Goal: Information Seeking & Learning: Learn about a topic

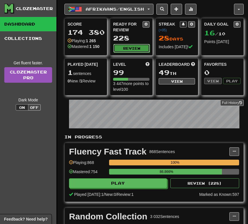
click at [131, 47] on button "Review" at bounding box center [132, 48] width 36 height 9
select select "**"
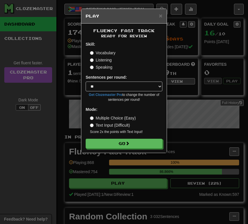
click at [103, 66] on label "Speaking" at bounding box center [101, 67] width 22 height 6
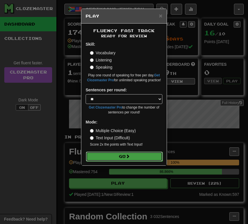
click at [106, 155] on button "Go" at bounding box center [124, 156] width 77 height 10
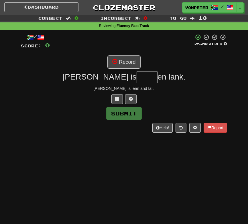
type input "*"
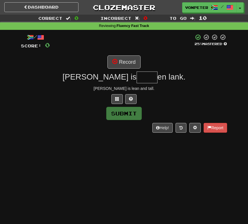
type input "*"
type input "****"
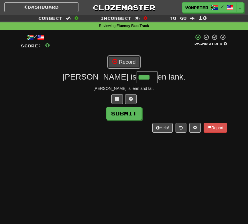
click at [125, 67] on button "Record" at bounding box center [124, 61] width 33 height 13
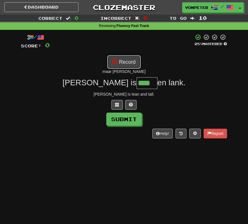
click at [132, 63] on button "Record" at bounding box center [124, 61] width 33 height 13
click at [125, 58] on button "Record" at bounding box center [124, 61] width 33 height 13
click at [137, 83] on input "****" at bounding box center [147, 82] width 21 height 11
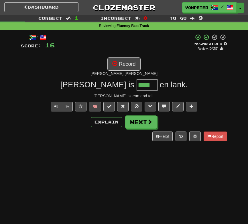
click at [241, 6] on button "Toggle Dropdown" at bounding box center [240, 8] width 7 height 10
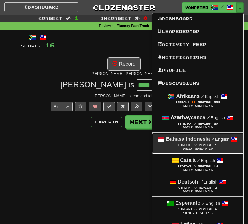
click at [191, 146] on span "Streak:" at bounding box center [186, 144] width 14 height 3
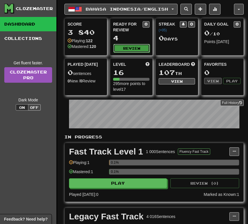
click at [119, 44] on button "Review" at bounding box center [132, 48] width 36 height 9
select select "**"
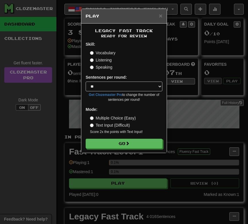
click at [102, 68] on label "Speaking" at bounding box center [101, 67] width 22 height 6
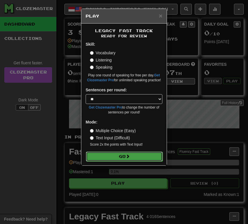
click at [102, 159] on button "Go" at bounding box center [124, 156] width 77 height 10
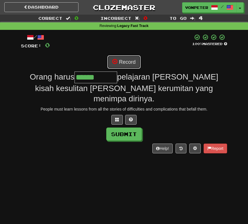
click at [125, 67] on button "Record" at bounding box center [124, 61] width 33 height 13
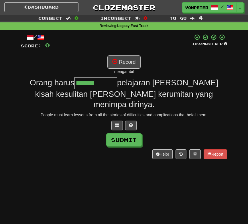
type input "*********"
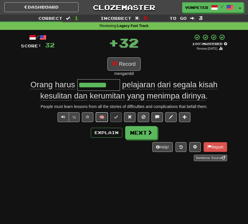
click at [102, 116] on button "🧠" at bounding box center [102, 117] width 12 height 10
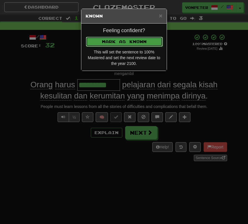
click at [102, 40] on button "Mark as Known" at bounding box center [124, 42] width 77 height 10
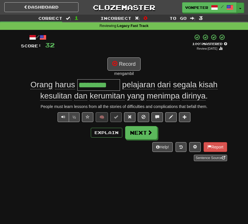
click at [241, 9] on button "Toggle Dropdown" at bounding box center [240, 8] width 7 height 10
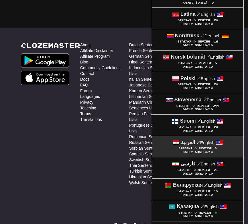
scroll to position [212, 0]
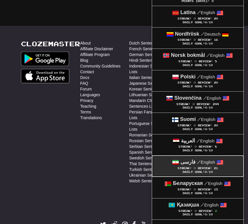
click at [201, 164] on small "/ English" at bounding box center [206, 162] width 18 height 5
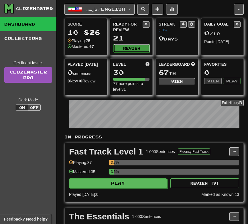
click at [137, 46] on button "Review" at bounding box center [132, 48] width 36 height 9
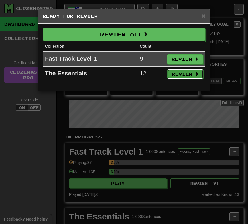
click at [190, 76] on button "Review" at bounding box center [186, 74] width 36 height 10
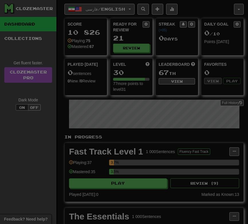
select select "**"
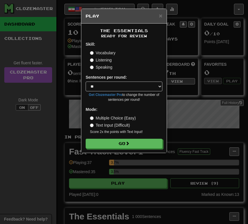
click at [107, 64] on label "Speaking" at bounding box center [101, 67] width 22 height 6
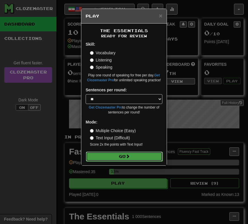
click at [111, 156] on button "Go" at bounding box center [124, 156] width 77 height 10
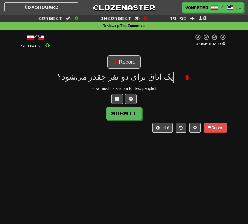
type input "*"
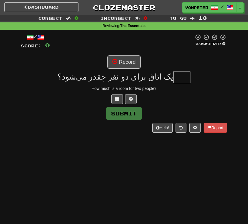
type input "*"
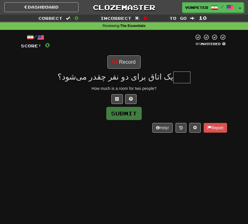
type input "*"
type input "*****"
click at [122, 63] on button "Record" at bounding box center [124, 61] width 33 height 13
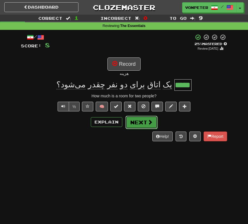
click at [138, 122] on button "Next" at bounding box center [142, 122] width 32 height 13
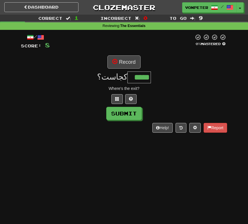
type input "*****"
click at [121, 60] on button "Record" at bounding box center [124, 61] width 33 height 13
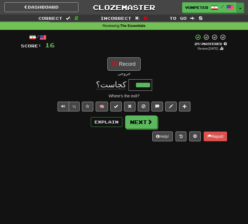
click at [240, 6] on button "Toggle Dropdown" at bounding box center [240, 8] width 7 height 10
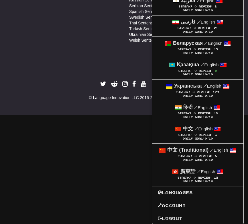
scroll to position [356, 0]
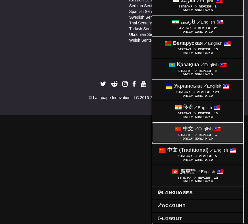
click at [188, 135] on span "Streak:" at bounding box center [186, 134] width 14 height 3
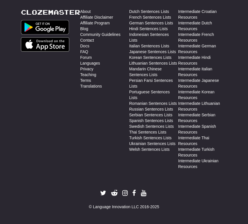
scroll to position [244, 0]
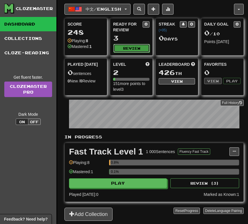
click at [124, 50] on button "Review" at bounding box center [132, 48] width 36 height 9
select select "**"
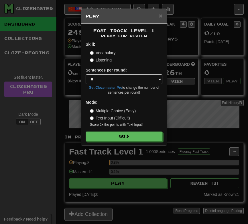
click at [103, 62] on label "Listening" at bounding box center [101, 60] width 22 height 6
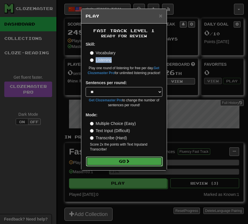
click at [120, 160] on button "Go" at bounding box center [124, 161] width 77 height 10
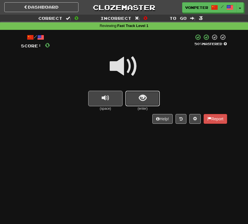
click at [137, 99] on button "show sentence" at bounding box center [143, 98] width 34 height 15
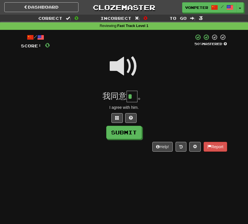
type input "*"
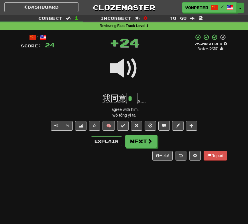
click at [241, 5] on button "Toggle Dropdown" at bounding box center [240, 8] width 7 height 10
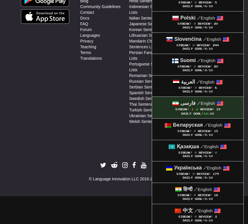
scroll to position [357, 0]
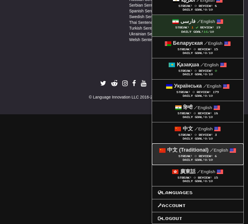
click at [204, 150] on strong "中文 (Traditional)" at bounding box center [188, 150] width 41 height 6
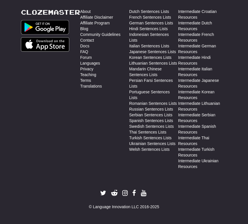
scroll to position [244, 0]
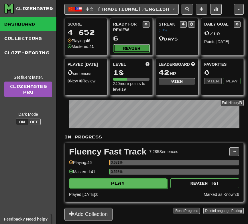
click at [138, 46] on button "Review" at bounding box center [132, 48] width 36 height 9
select select "**"
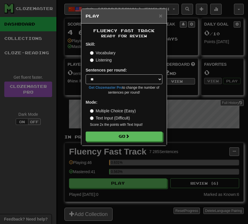
click at [106, 61] on label "Listening" at bounding box center [101, 60] width 22 height 6
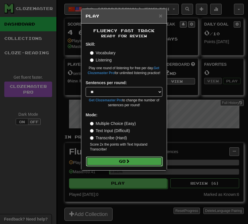
click at [108, 161] on button "Go" at bounding box center [124, 161] width 77 height 10
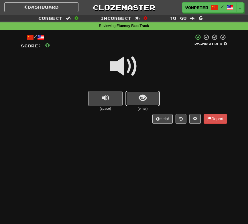
click at [141, 96] on span "show sentence" at bounding box center [143, 98] width 8 height 8
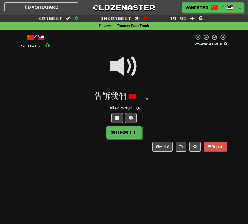
scroll to position [0, 7]
type input "*"
click at [129, 71] on span at bounding box center [124, 66] width 29 height 29
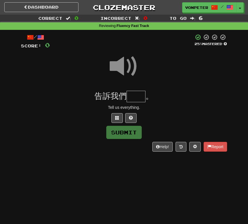
click at [134, 99] on input "text" at bounding box center [136, 96] width 19 height 11
type input "*"
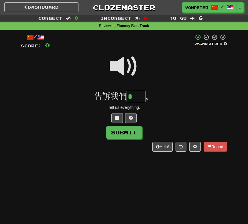
click at [121, 68] on span at bounding box center [124, 66] width 29 height 29
click at [141, 94] on input "*" at bounding box center [136, 96] width 19 height 11
type input "*"
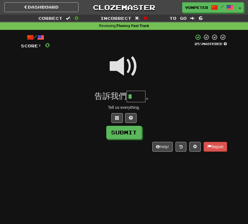
click at [121, 61] on span at bounding box center [124, 66] width 29 height 29
click at [140, 94] on input "*" at bounding box center [136, 96] width 19 height 11
type input "*"
click at [125, 66] on span at bounding box center [124, 66] width 29 height 29
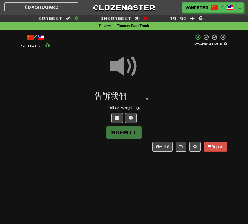
click at [129, 97] on input "text" at bounding box center [136, 96] width 19 height 11
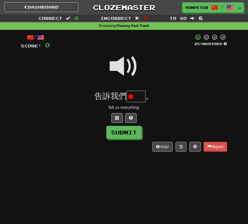
type input "*"
click at [129, 74] on span at bounding box center [124, 66] width 29 height 29
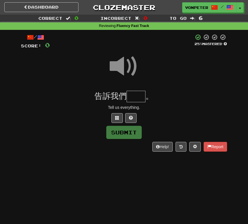
click at [132, 95] on input "text" at bounding box center [136, 96] width 19 height 11
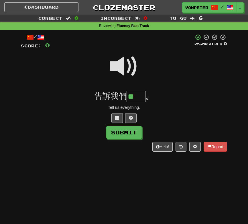
type input "**"
click at [168, 96] on div "告訴我們 ** 。" at bounding box center [124, 96] width 207 height 11
drag, startPoint x: 145, startPoint y: 96, endPoint x: 139, endPoint y: 96, distance: 6.3
click at [139, 96] on div "告訴我們 ** 。" at bounding box center [124, 96] width 207 height 11
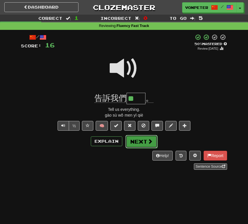
click at [146, 143] on button "Next" at bounding box center [142, 141] width 32 height 13
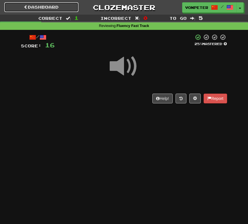
click at [55, 5] on link "Dashboard" at bounding box center [41, 7] width 74 height 10
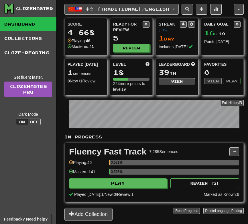
click at [170, 7] on span "中文 (Traditional) / English" at bounding box center [128, 9] width 84 height 5
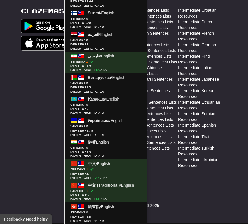
scroll to position [260, 0]
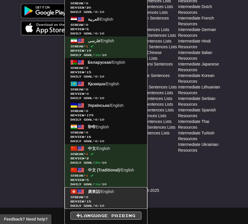
click at [113, 197] on span "Streak: 0" at bounding box center [106, 197] width 71 height 4
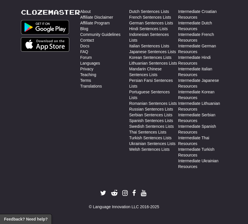
scroll to position [244, 0]
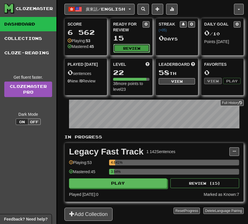
click at [128, 44] on button "Review" at bounding box center [132, 48] width 36 height 9
select select "**"
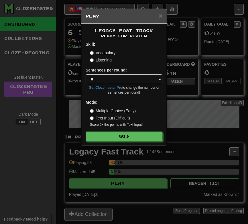
click at [98, 61] on label "Listening" at bounding box center [101, 60] width 22 height 6
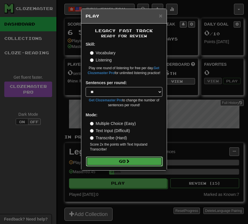
click at [110, 162] on button "Go" at bounding box center [124, 161] width 77 height 10
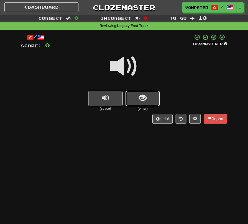
click at [140, 100] on span "show sentence" at bounding box center [143, 98] width 8 height 8
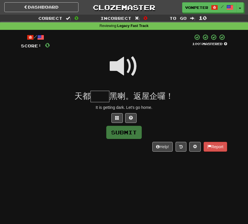
click at [124, 70] on span at bounding box center [124, 66] width 29 height 29
click at [100, 98] on input "text" at bounding box center [100, 96] width 19 height 11
type input "**"
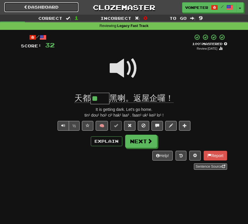
click at [55, 9] on link "Dashboard" at bounding box center [41, 7] width 74 height 10
